Goal: Transaction & Acquisition: Purchase product/service

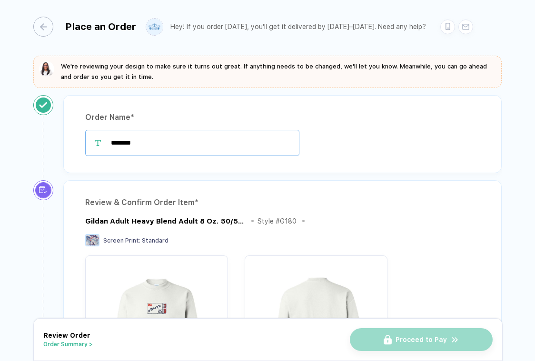
click at [190, 143] on input "********" at bounding box center [192, 143] width 214 height 26
click at [112, 143] on input "********" at bounding box center [192, 143] width 214 height 26
click at [187, 142] on input "**********" at bounding box center [192, 143] width 214 height 26
click at [214, 140] on input "**********" at bounding box center [192, 143] width 214 height 26
type input "**********"
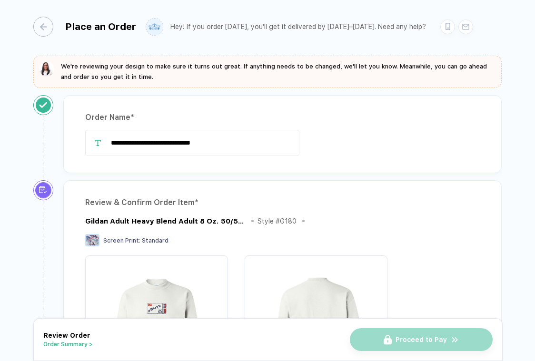
click at [215, 200] on div "Review & Confirm Order Item *" at bounding box center [282, 202] width 395 height 15
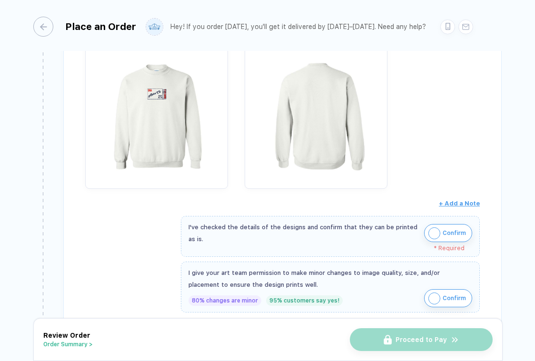
scroll to position [240, 0]
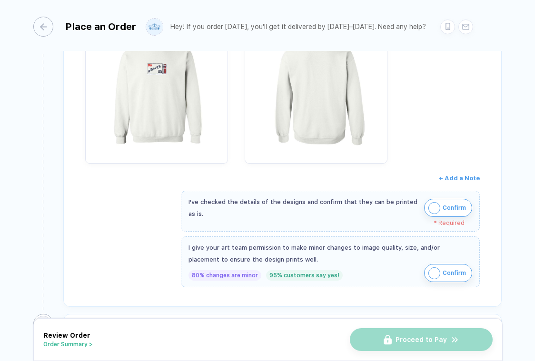
click at [451, 209] on span "Confirm" at bounding box center [454, 207] width 23 height 15
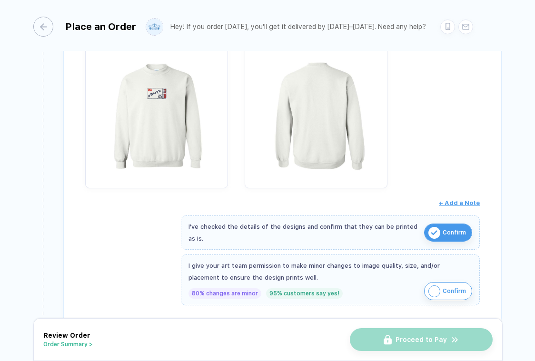
scroll to position [216, 0]
click at [445, 288] on span "Confirm" at bounding box center [454, 290] width 23 height 15
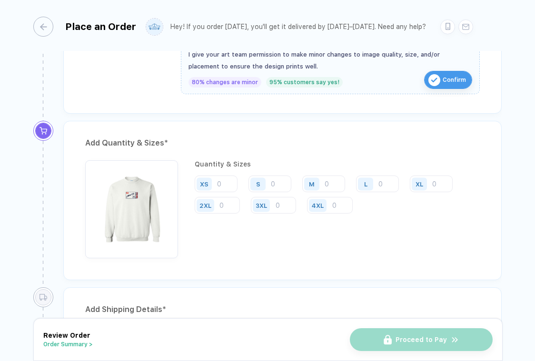
scroll to position [460, 0]
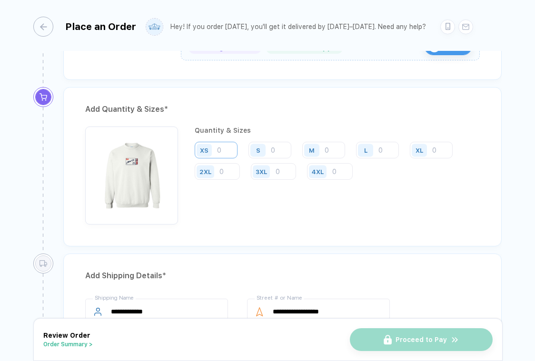
click at [226, 149] on input "number" at bounding box center [216, 150] width 43 height 17
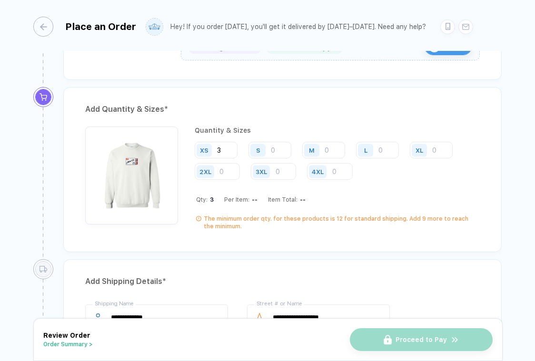
type input "3"
click at [355, 231] on div "Quantity & Sizes XS 3 S M L XL 2XL 3XL 4XL Qty: 3 Per Item: -- Item Total: -- T…" at bounding box center [282, 181] width 395 height 109
click at [275, 153] on input "number" at bounding box center [270, 150] width 43 height 17
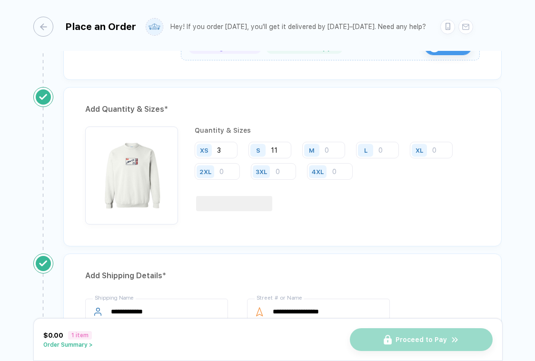
type input "11"
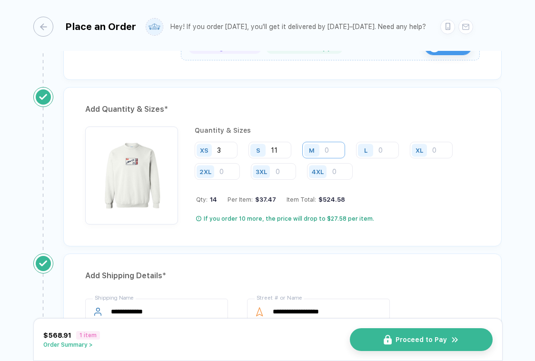
click at [330, 150] on input "number" at bounding box center [323, 150] width 43 height 17
type input "92"
click at [376, 155] on div "L" at bounding box center [367, 150] width 22 height 17
click at [385, 144] on input "number" at bounding box center [377, 150] width 43 height 17
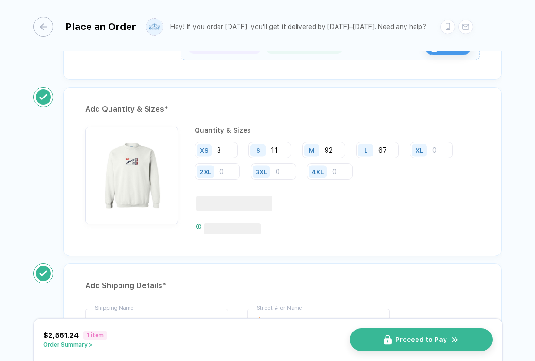
type input "67"
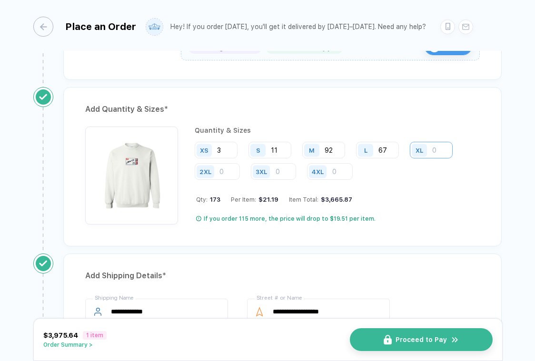
click at [433, 150] on input "number" at bounding box center [431, 150] width 43 height 17
type input "26"
click at [423, 184] on div "Quantity & Sizes XS 3 S 11 M 92 L 67 XL 26 2XL 3XL 4XL Qty: 199 Per Item: $21.1…" at bounding box center [337, 176] width 285 height 98
click at [277, 173] on input "number" at bounding box center [273, 171] width 45 height 17
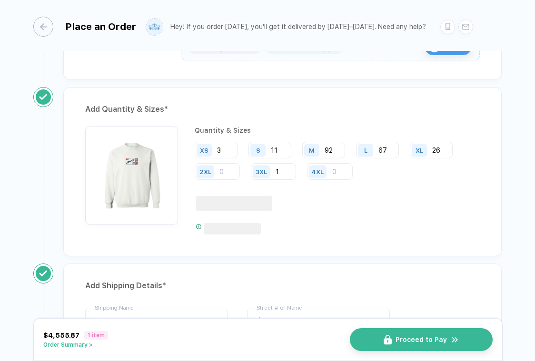
type input "1"
click at [331, 240] on div "Add Quantity & Sizes * Quantity & Sizes XS 3 S 11 M 92 L 67 XL 26 2XL 3XL 1 4XL" at bounding box center [282, 171] width 438 height 169
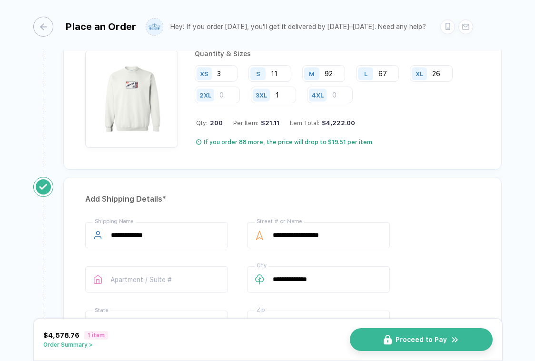
scroll to position [560, 0]
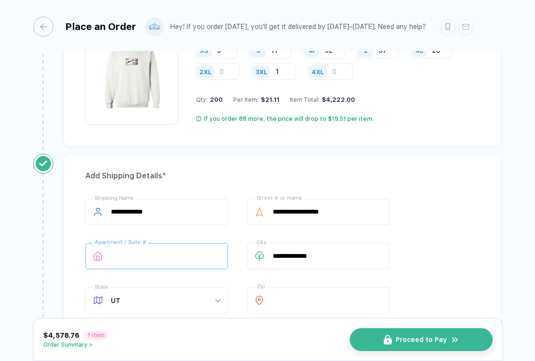
click at [141, 253] on input "text" at bounding box center [156, 256] width 143 height 26
click at [55, 241] on div "**********" at bounding box center [267, 347] width 468 height 386
click at [237, 189] on div "**********" at bounding box center [282, 343] width 438 height 379
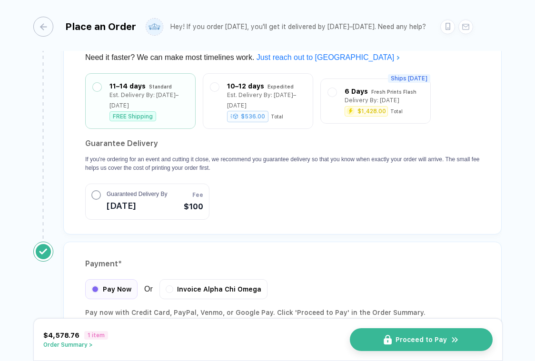
scroll to position [903, 0]
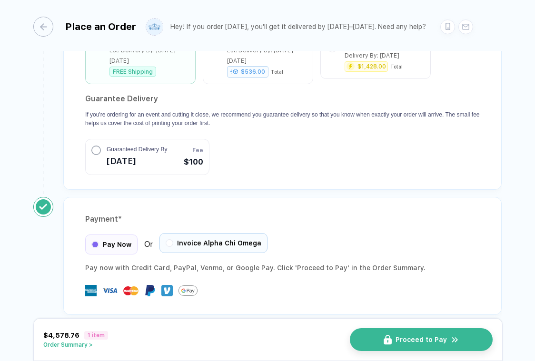
click at [197, 239] on span "Invoice Alpha Chi Omega" at bounding box center [219, 243] width 84 height 8
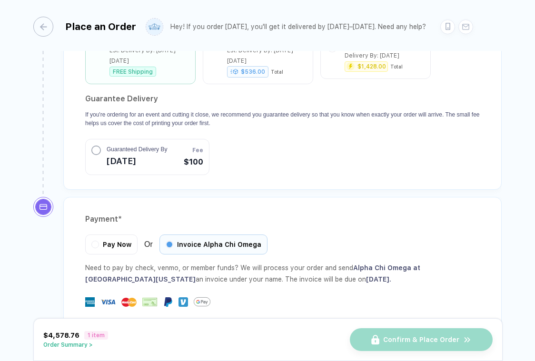
scroll to position [997, 0]
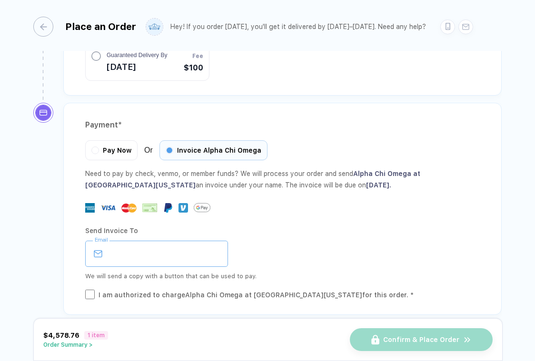
click at [117, 246] on input "email" at bounding box center [156, 254] width 143 height 26
type input "*"
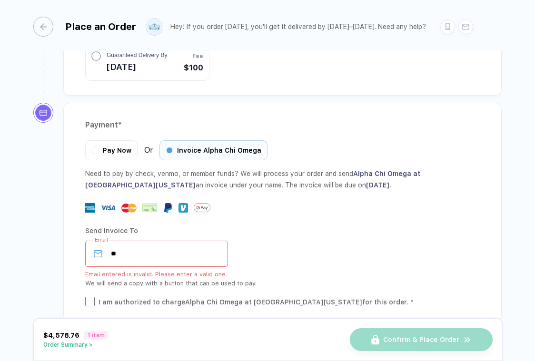
type input "*"
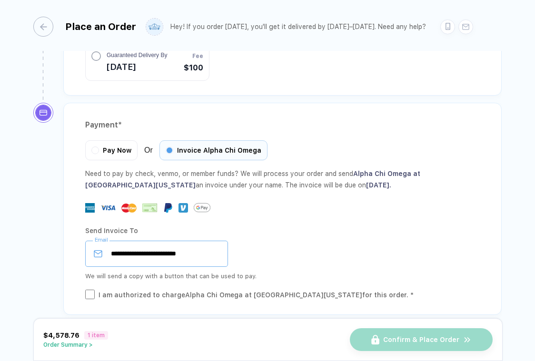
type input "**********"
click at [116, 290] on div "I am authorized to charge Alpha Chi Omega at [GEOGRAPHIC_DATA][US_STATE] for th…" at bounding box center [256, 295] width 315 height 10
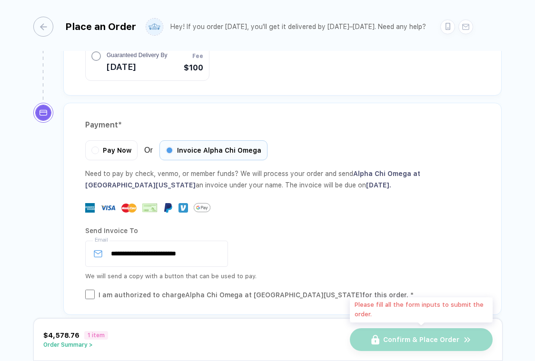
click at [378, 338] on div "Confirm & Place Order" at bounding box center [421, 339] width 143 height 23
click at [401, 339] on div "Confirm & Place Order" at bounding box center [421, 339] width 143 height 23
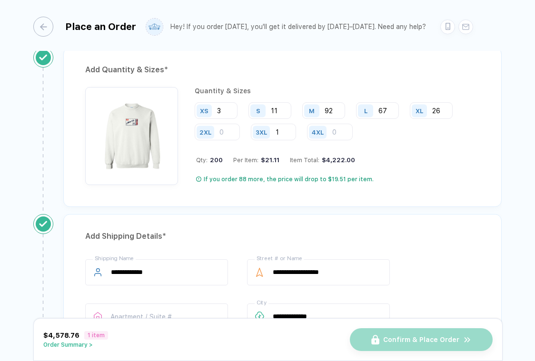
scroll to position [500, 0]
click at [227, 137] on input "number" at bounding box center [217, 131] width 45 height 17
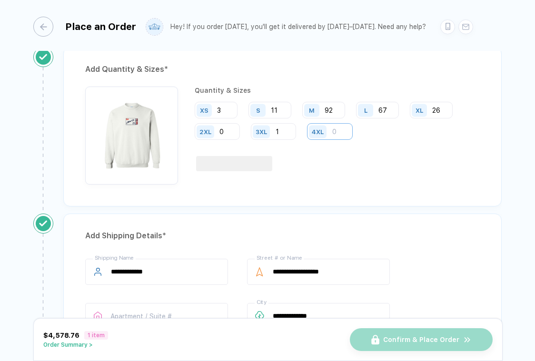
type input "0"
click at [334, 130] on input "number" at bounding box center [330, 131] width 46 height 17
type input "0"
click at [320, 197] on div "Add Quantity & Sizes * Quantity & Sizes XS 3 S 11 M 92 L 67 XL 26 2XL 0 3XL 1 4…" at bounding box center [282, 126] width 438 height 159
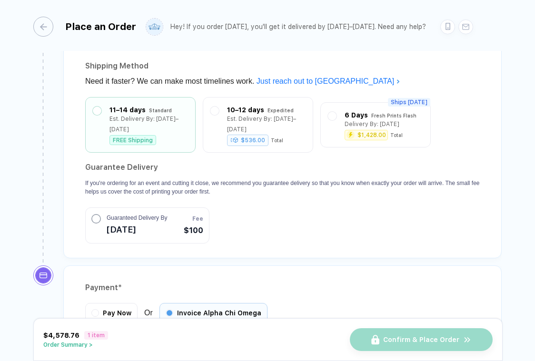
scroll to position [997, 0]
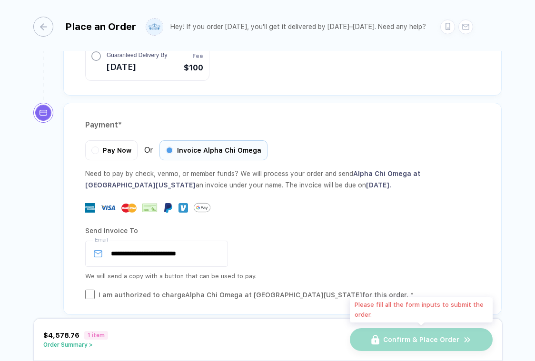
click at [414, 351] on div "Confirm & Place Order" at bounding box center [421, 339] width 143 height 23
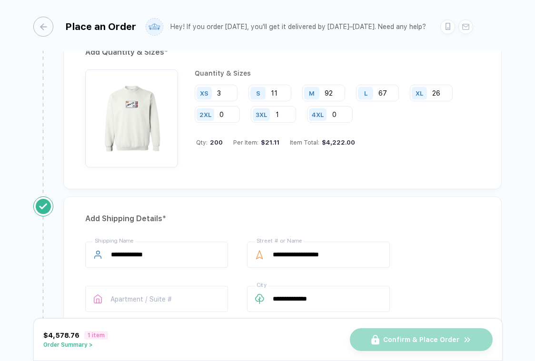
scroll to position [365, 0]
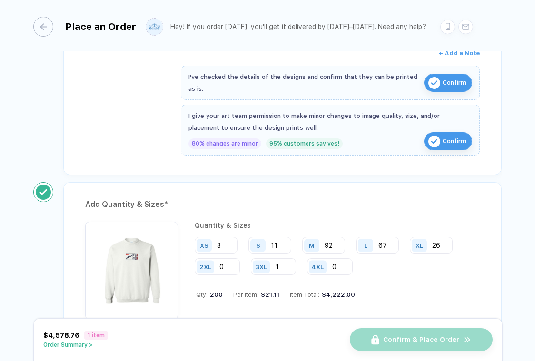
click at [422, 284] on div "Quantity & Sizes XS 3 S 11 M 92 L 67 XL 26 2XL 0 3XL 1 4XL 0 Qty: 200 Per Item:…" at bounding box center [337, 271] width 285 height 98
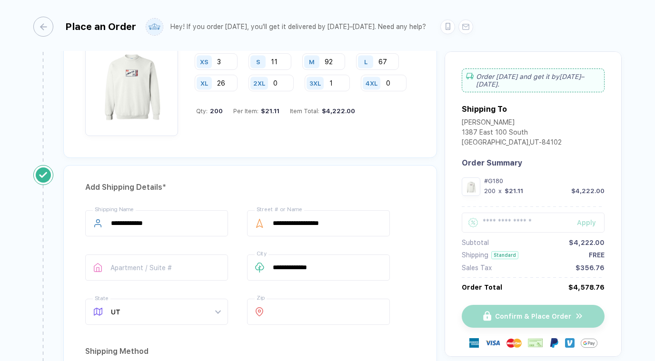
scroll to position [601, 0]
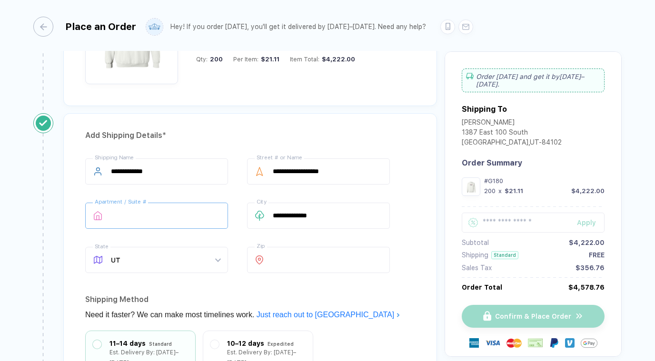
click at [160, 214] on input "text" at bounding box center [156, 216] width 143 height 26
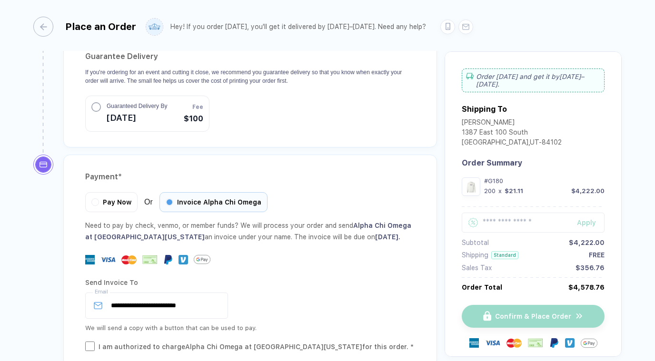
scroll to position [1066, 0]
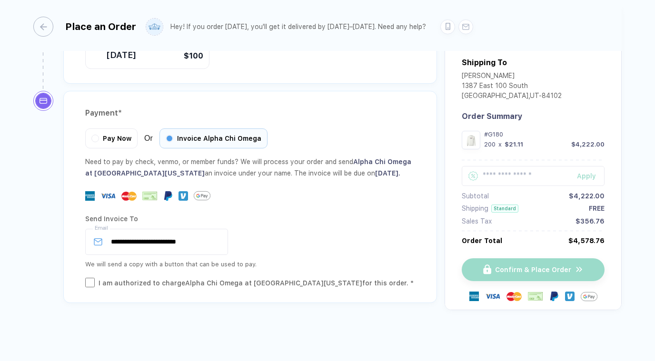
click at [235, 308] on div "**********" at bounding box center [250, 200] width 388 height 219
click at [210, 243] on input "**********" at bounding box center [156, 242] width 143 height 26
click at [318, 223] on div "Send Invoice To" at bounding box center [250, 218] width 330 height 15
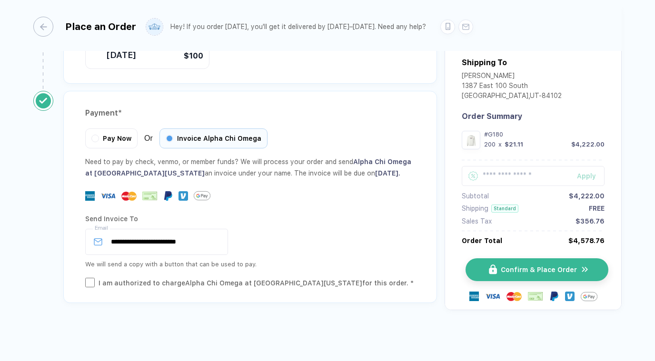
click at [533, 264] on button "Confirm & Place Order" at bounding box center [537, 270] width 143 height 23
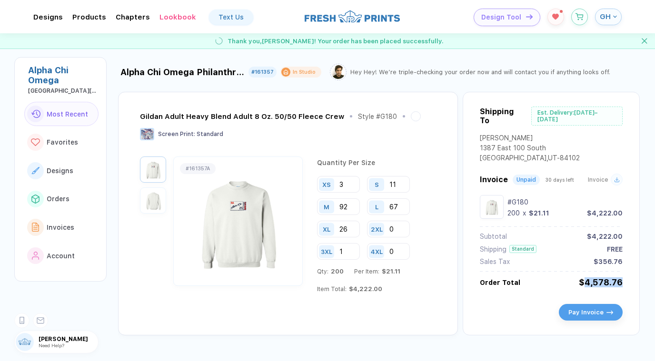
drag, startPoint x: 581, startPoint y: 279, endPoint x: 622, endPoint y: 282, distance: 41.5
click at [535, 282] on div "Shipping To Est. Delivery: [DATE]–[DATE] [PERSON_NAME] [STREET_ADDRESS] Invoice…" at bounding box center [551, 214] width 177 height 244
click at [459, 311] on div "Gildan Adult Heavy Blend Adult 8 Oz. 50/50 Fleece Crew Style # G180 Screen Prin…" at bounding box center [379, 207] width 522 height 255
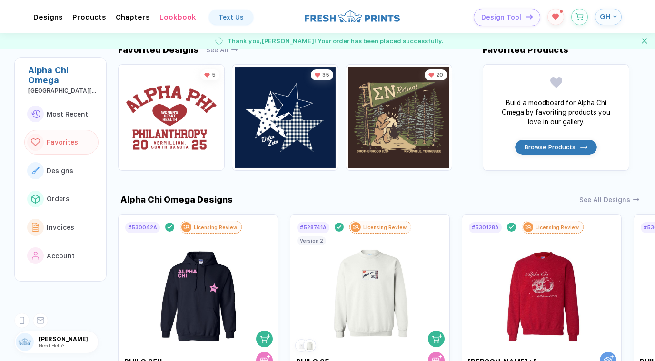
scroll to position [394, 0]
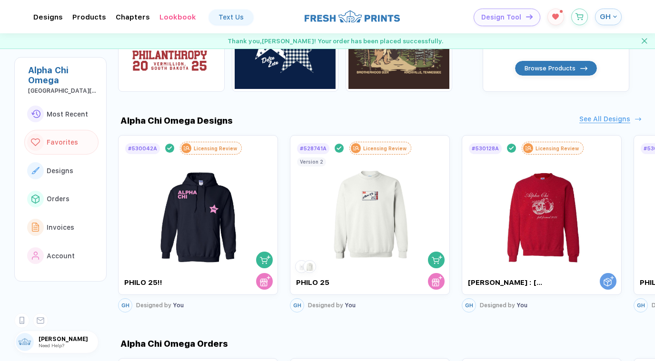
click at [535, 121] on div "See All Designs" at bounding box center [617, 121] width 76 height 8
click at [535, 120] on div "See All Designs" at bounding box center [604, 119] width 51 height 8
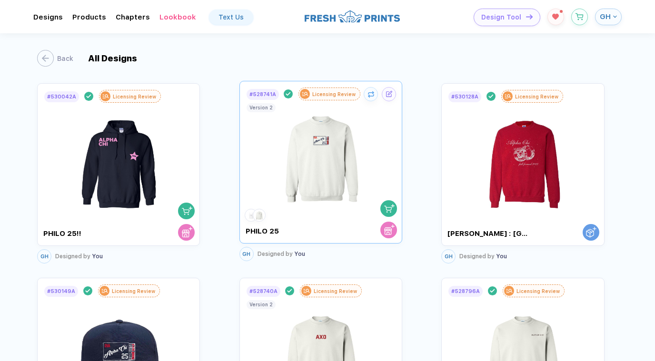
click at [305, 183] on img at bounding box center [321, 155] width 90 height 109
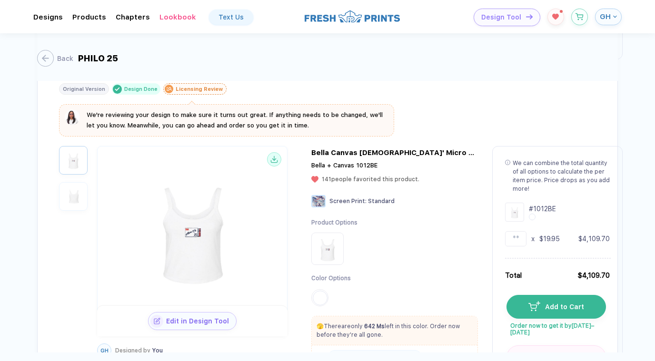
scroll to position [688, 0]
click at [41, 60] on icon "button" at bounding box center [40, 58] width 7 height 7
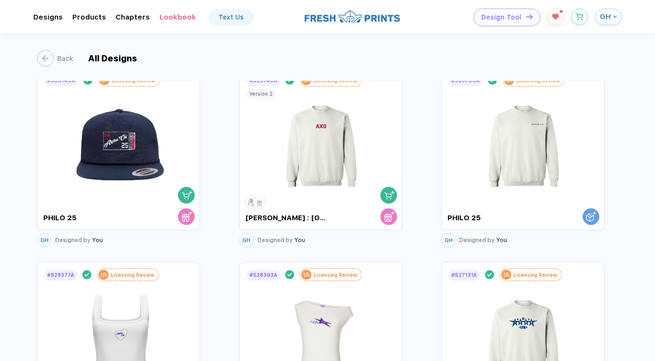
scroll to position [337, 0]
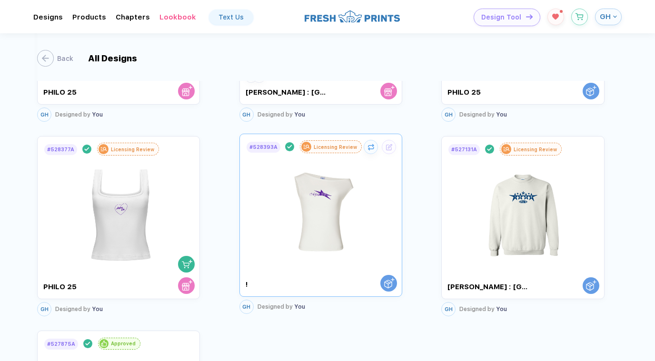
click at [351, 235] on img at bounding box center [321, 208] width 90 height 109
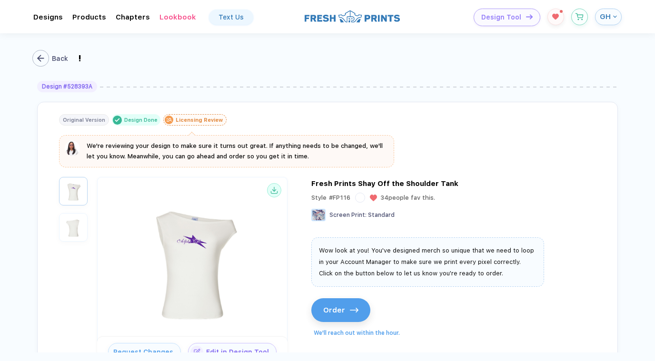
click at [47, 57] on div "button" at bounding box center [40, 58] width 17 height 17
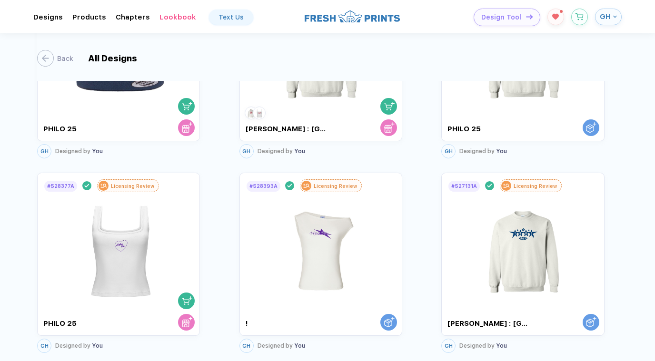
scroll to position [326, 0]
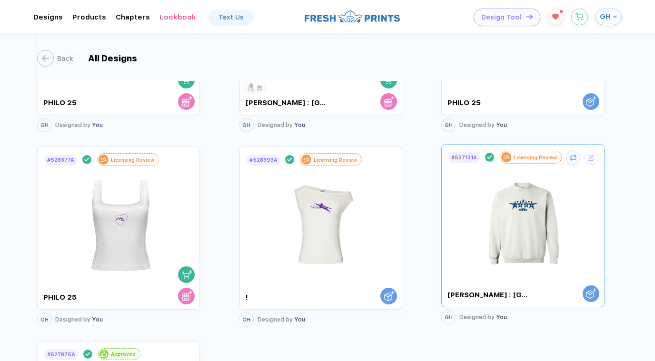
click at [508, 217] on img at bounding box center [523, 218] width 90 height 109
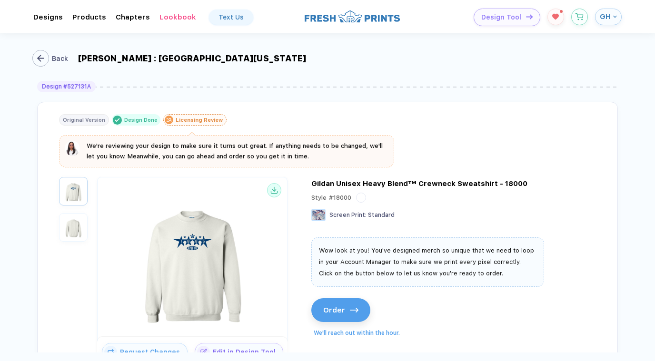
click at [45, 59] on div "button" at bounding box center [40, 58] width 17 height 17
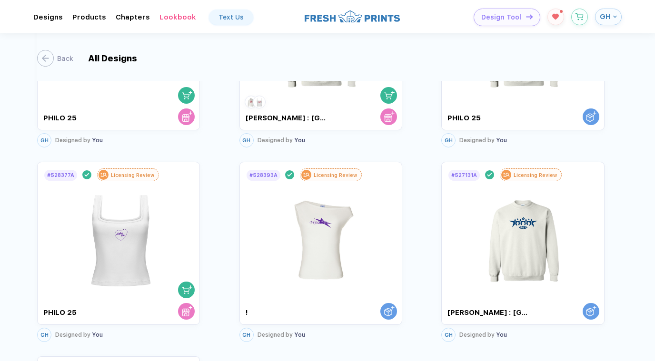
scroll to position [340, 0]
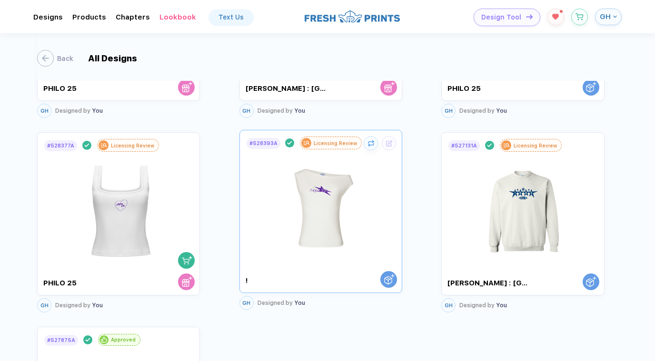
click at [306, 229] on img at bounding box center [321, 204] width 90 height 109
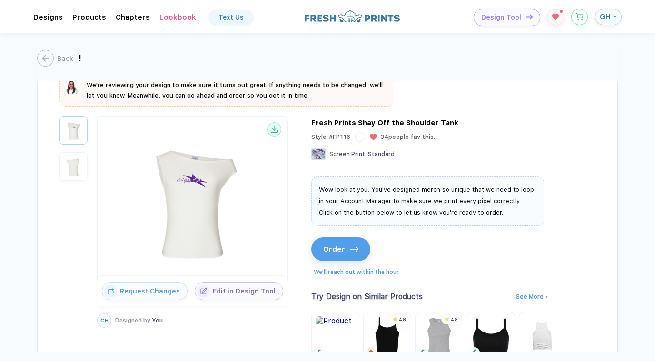
scroll to position [74, 0]
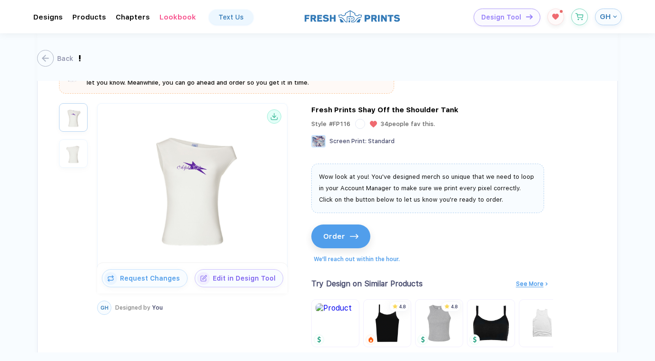
click at [535, 174] on div "Back ! Design # 528393A Original Version Design Done Licensing Review We're rev…" at bounding box center [327, 192] width 655 height 319
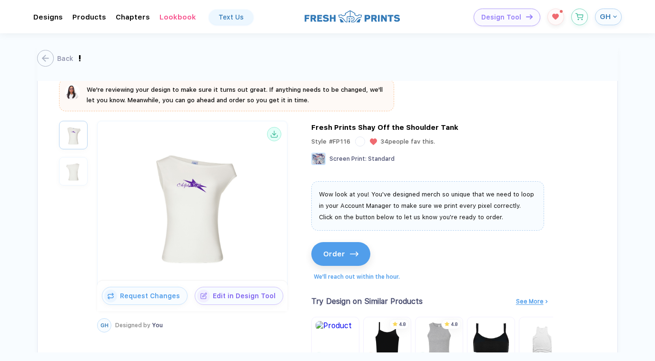
scroll to position [55, 0]
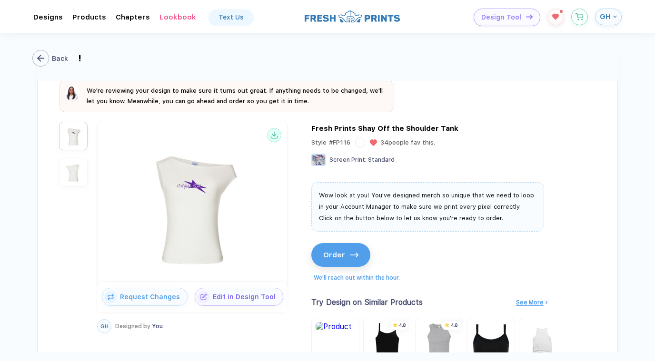
click at [46, 55] on div "button" at bounding box center [40, 58] width 17 height 17
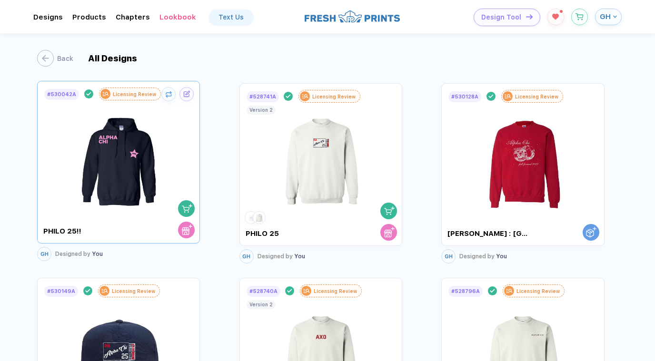
click at [90, 158] on img at bounding box center [118, 155] width 90 height 109
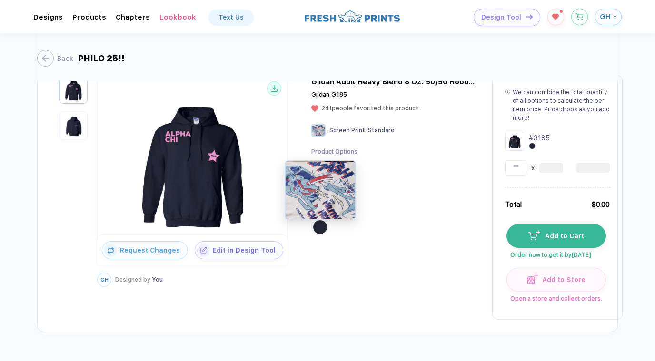
scroll to position [128, 0]
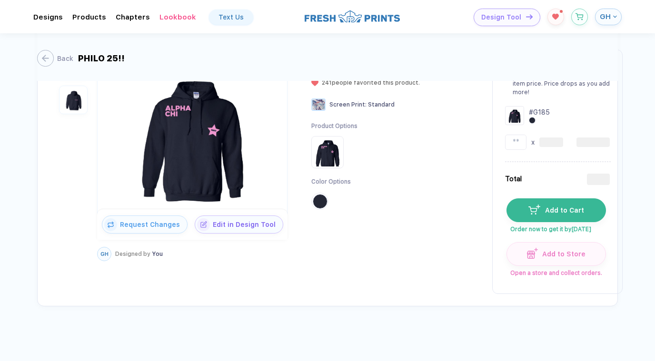
click at [76, 109] on img "button" at bounding box center [73, 100] width 24 height 24
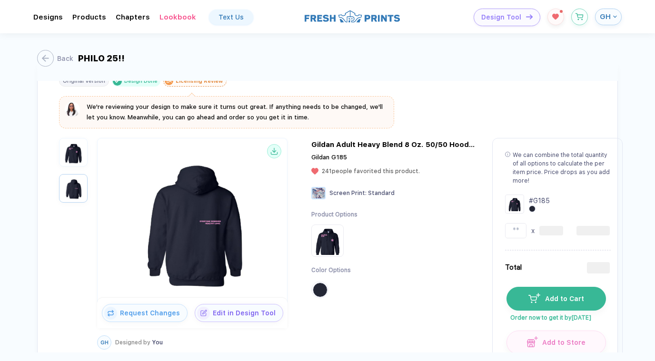
scroll to position [0, 0]
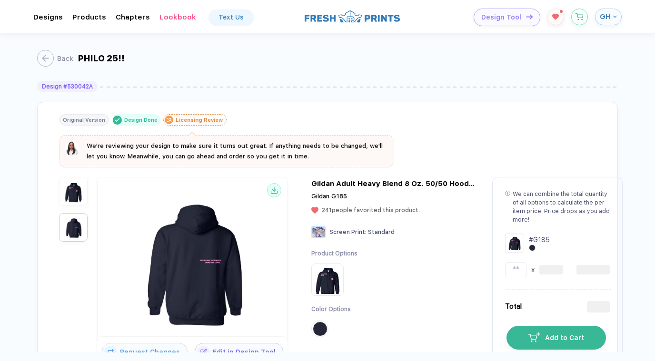
click at [78, 201] on img "button" at bounding box center [73, 191] width 24 height 24
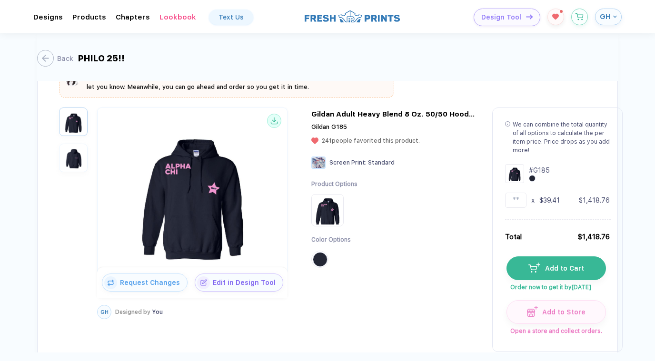
scroll to position [74, 0]
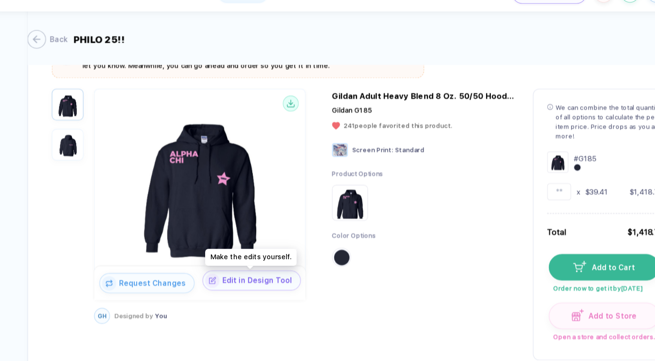
click at [247, 276] on span "Edit in Design Tool" at bounding box center [246, 276] width 73 height 8
